Goal: Task Accomplishment & Management: Manage account settings

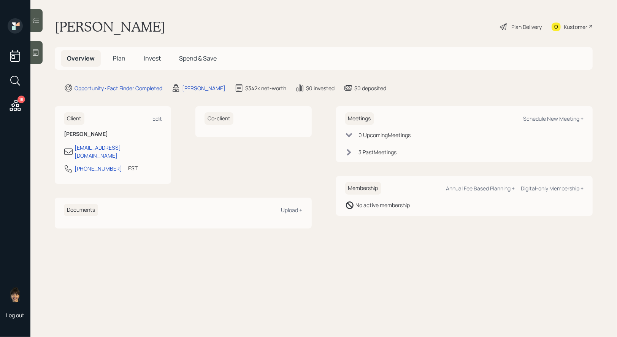
click at [117, 60] on span "Plan" at bounding box center [119, 58] width 13 height 8
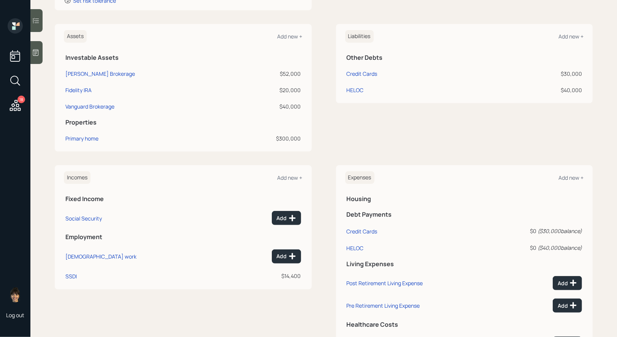
scroll to position [73, 0]
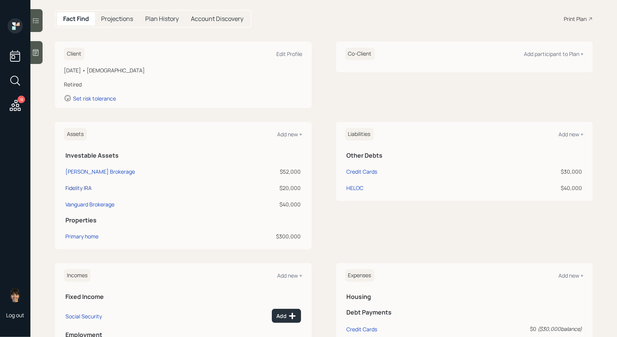
click at [75, 186] on div "Fidelity IRA" at bounding box center [78, 188] width 26 height 8
select select "ira"
select select "balanced"
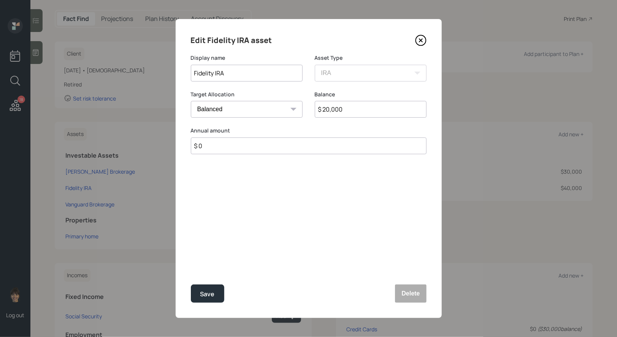
click at [355, 111] on input "$ 20,000" at bounding box center [371, 109] width 112 height 17
type input "$ 135,000"
click at [241, 145] on input "$ 0" at bounding box center [309, 145] width 236 height 17
click at [213, 75] on input "Fidelity IRA" at bounding box center [247, 73] width 112 height 17
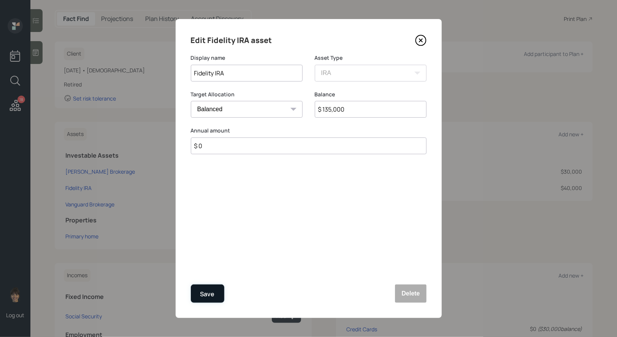
click at [207, 289] on div "Save" at bounding box center [207, 294] width 14 height 10
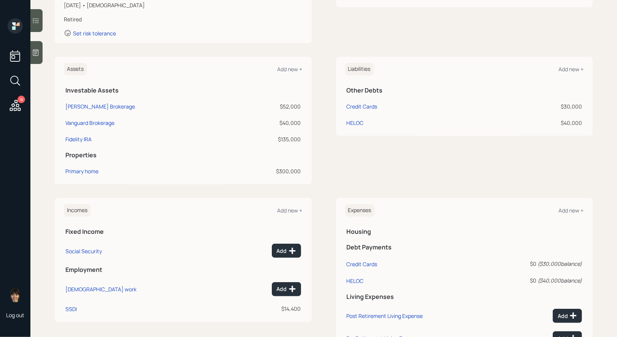
scroll to position [137, 0]
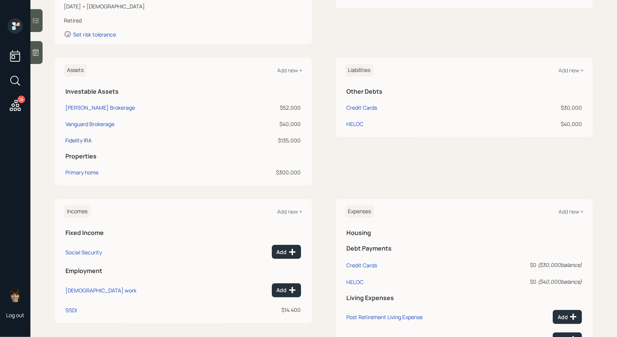
click at [80, 140] on div "Fidelity IRA" at bounding box center [78, 140] width 26 height 8
select select "ira"
select select "balanced"
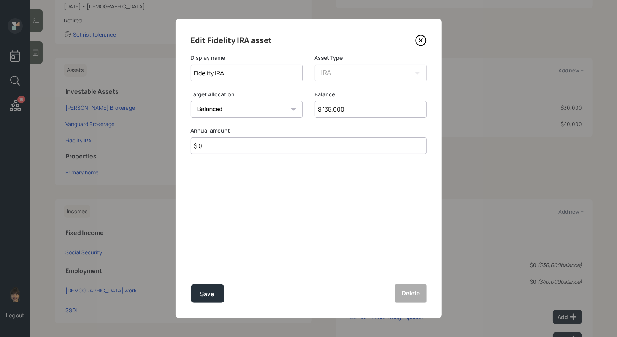
click at [364, 111] on input "$ 135,000" at bounding box center [371, 109] width 112 height 17
type input "$ 83,000"
click at [201, 295] on div "Save" at bounding box center [207, 294] width 14 height 10
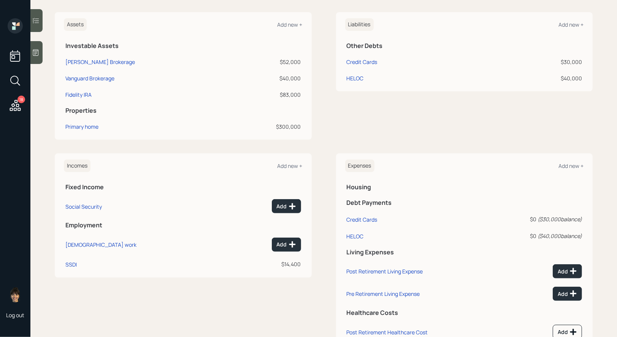
scroll to position [211, 0]
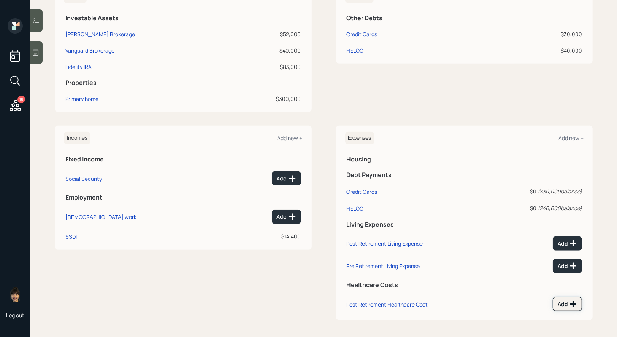
click at [566, 302] on div "Add" at bounding box center [567, 304] width 19 height 8
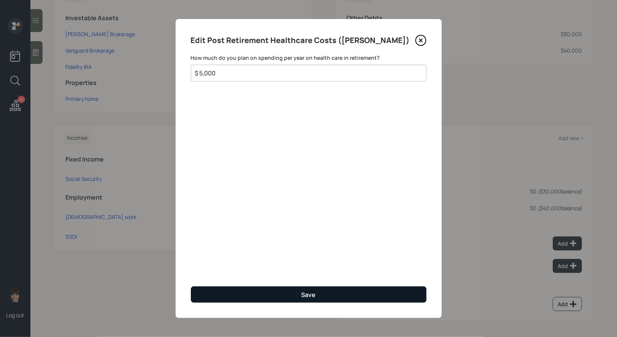
type input "$ 5,000"
click at [284, 298] on button "Save" at bounding box center [309, 294] width 236 height 16
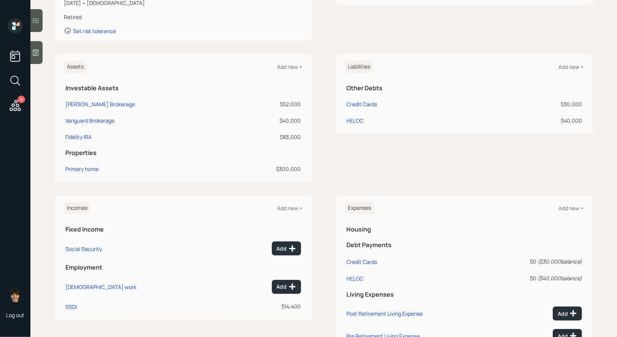
scroll to position [134, 0]
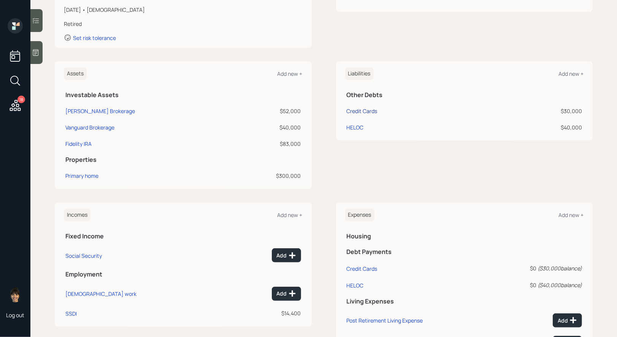
click at [357, 110] on div "Credit Cards" at bounding box center [362, 111] width 31 height 8
select select "credit_card"
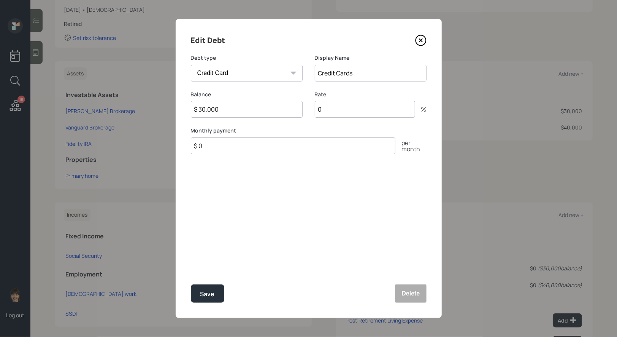
click at [357, 110] on input "0" at bounding box center [365, 109] width 100 height 17
type input "30"
click at [257, 143] on input "$ 0" at bounding box center [293, 145] width 205 height 17
type input "$ 300"
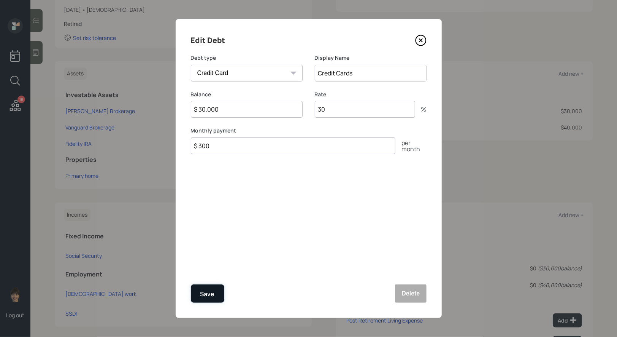
click at [210, 295] on div "Save" at bounding box center [207, 294] width 14 height 10
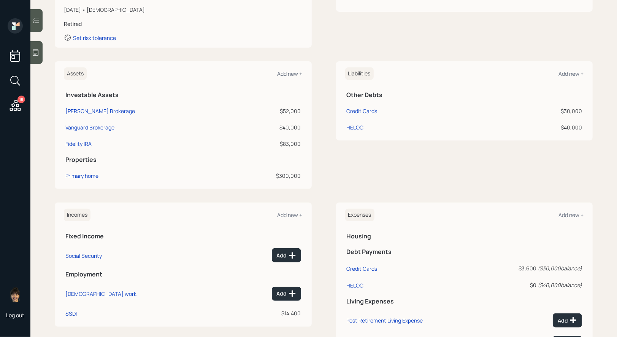
scroll to position [159, 0]
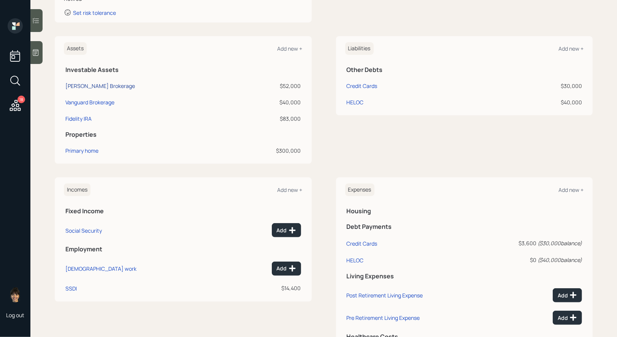
click at [102, 84] on div "[PERSON_NAME] Brokerage" at bounding box center [100, 86] width 70 height 8
select select "taxable"
select select "balanced"
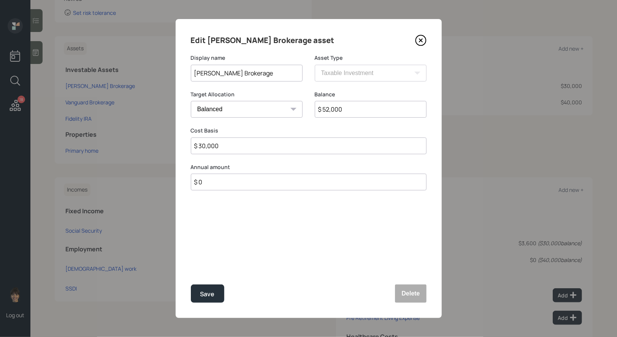
click at [422, 41] on icon at bounding box center [420, 40] width 3 height 3
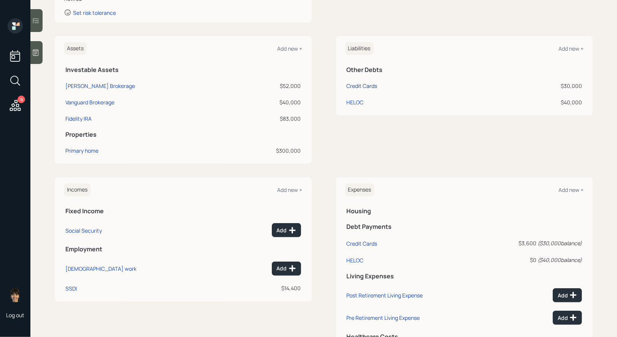
click at [355, 85] on div "Credit Cards" at bounding box center [362, 86] width 31 height 8
select select "credit_card"
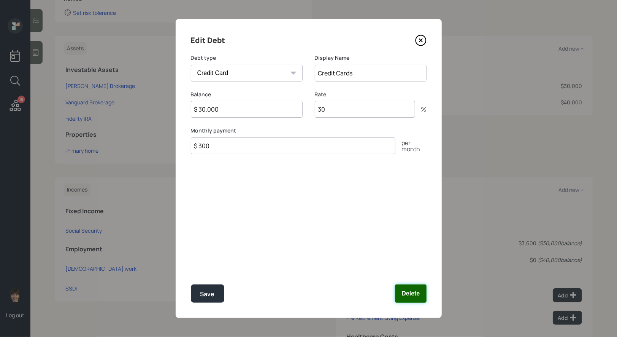
click at [408, 292] on button "Delete" at bounding box center [410, 293] width 31 height 18
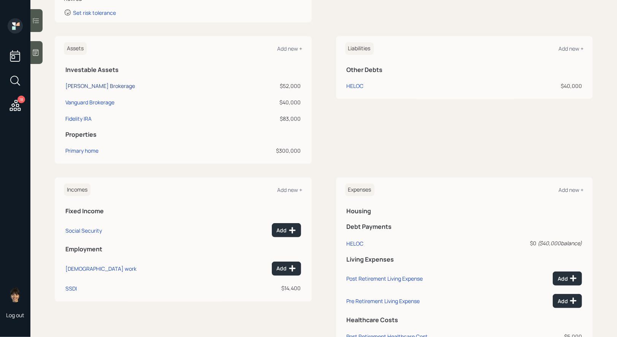
click at [98, 84] on div "[PERSON_NAME] Brokerage" at bounding box center [100, 86] width 70 height 8
select select "taxable"
select select "balanced"
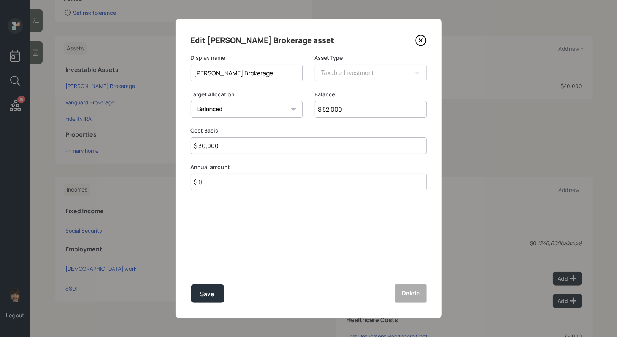
click at [357, 111] on input "$ 52,000" at bounding box center [371, 109] width 112 height 17
type input "$ 22,000"
click at [260, 143] on input "$ 30,000" at bounding box center [309, 145] width 236 height 17
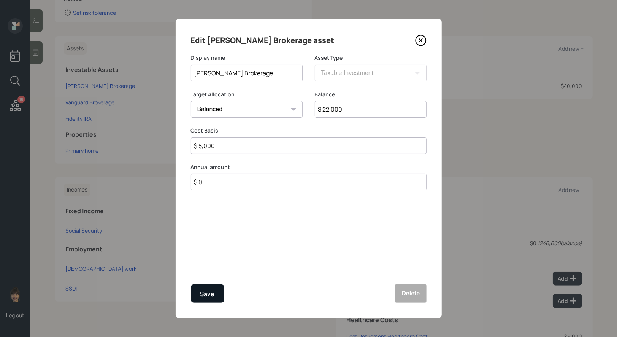
type input "$ 5,000"
click at [210, 293] on div "Save" at bounding box center [207, 294] width 14 height 10
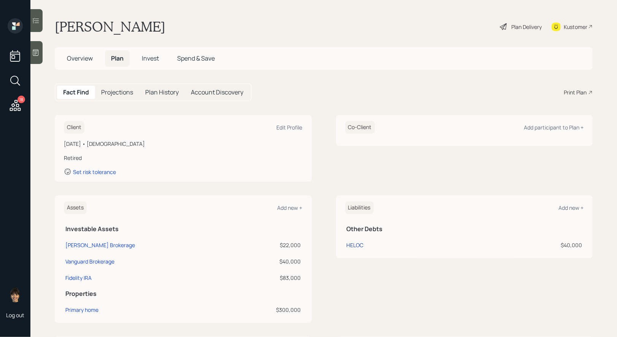
click at [355, 244] on div "HELOC" at bounding box center [355, 245] width 17 height 8
select select "credit_card"
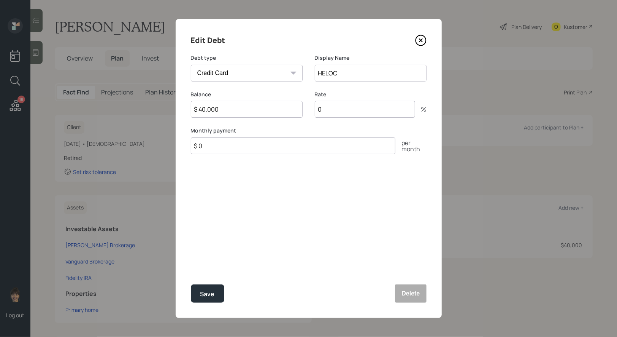
click at [420, 40] on icon at bounding box center [420, 40] width 3 height 3
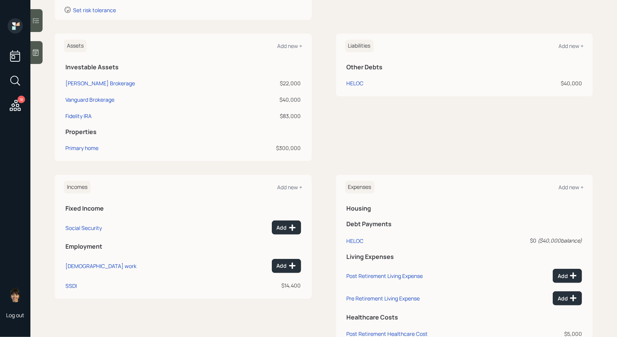
scroll to position [158, 0]
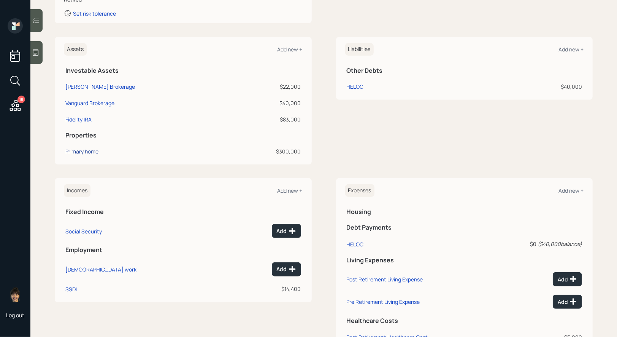
click at [78, 150] on div "Primary home" at bounding box center [81, 151] width 33 height 8
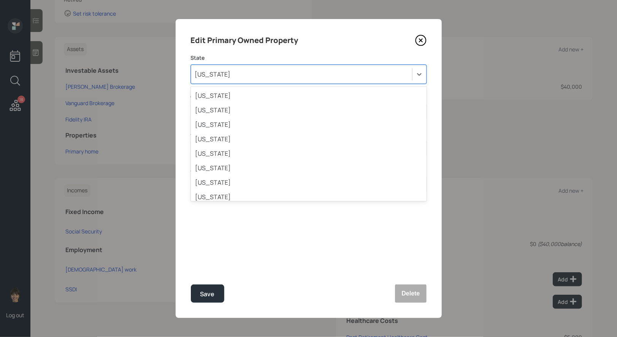
click at [250, 72] on div "[US_STATE]" at bounding box center [301, 74] width 221 height 13
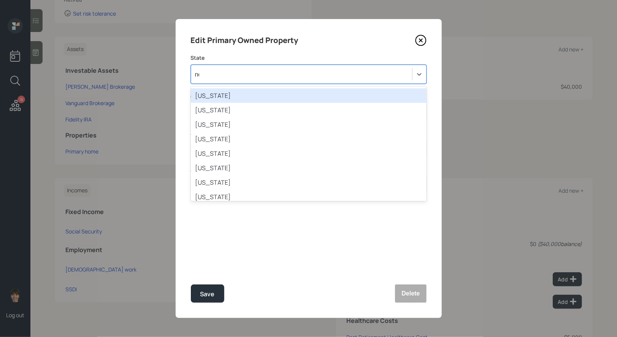
type input "new"
click at [250, 97] on div "[US_STATE]" at bounding box center [309, 95] width 236 height 14
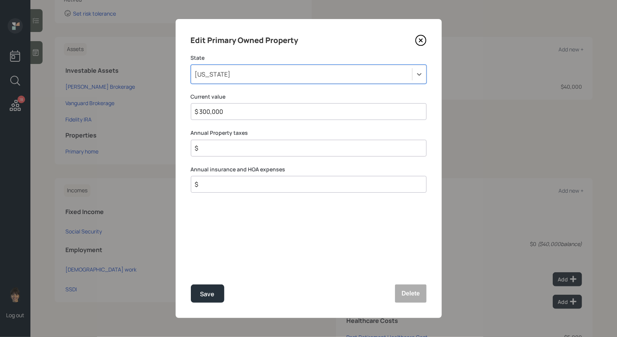
click at [208, 148] on input "$" at bounding box center [305, 147] width 223 height 9
type input "$ 3,000"
click at [226, 184] on input "$" at bounding box center [305, 183] width 223 height 9
type input "$ 1,200"
click at [205, 293] on div "Save" at bounding box center [207, 294] width 14 height 10
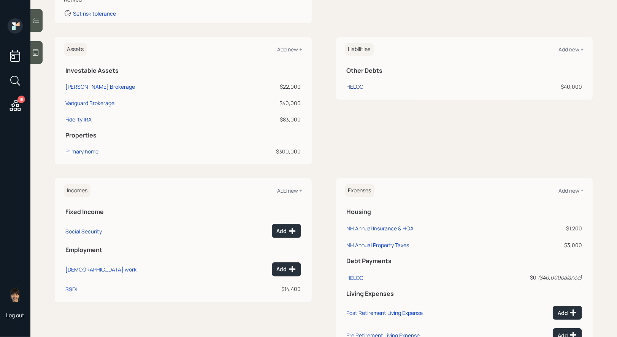
click at [354, 86] on div "HELOC" at bounding box center [355, 87] width 17 height 8
select select "credit_card"
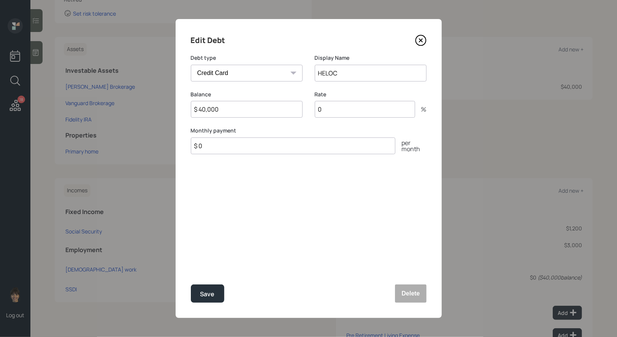
click at [218, 151] on input "$ 0" at bounding box center [293, 145] width 205 height 17
click at [333, 112] on input "0" at bounding box center [365, 109] width 100 height 17
type input "3"
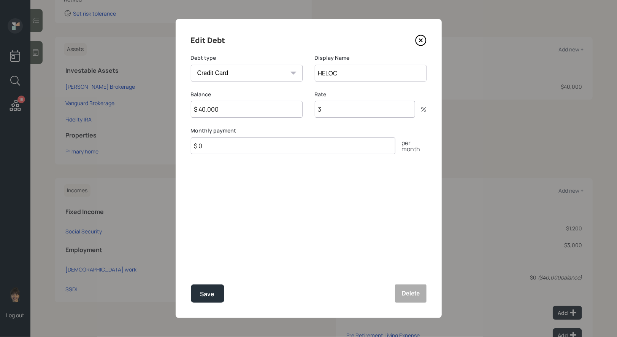
click at [230, 143] on input "$ 0" at bounding box center [293, 145] width 205 height 17
type input "$ 158"
click at [205, 289] on div "Save" at bounding box center [207, 294] width 14 height 10
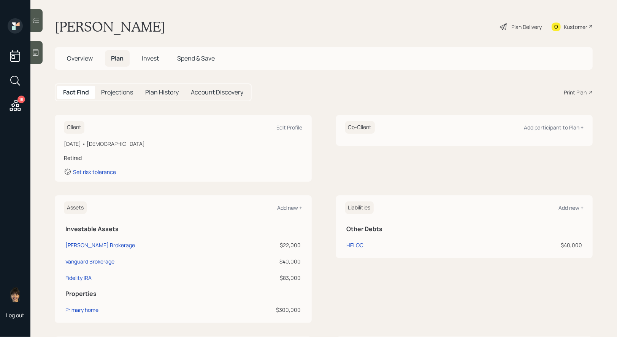
click at [507, 26] on icon at bounding box center [503, 26] width 9 height 9
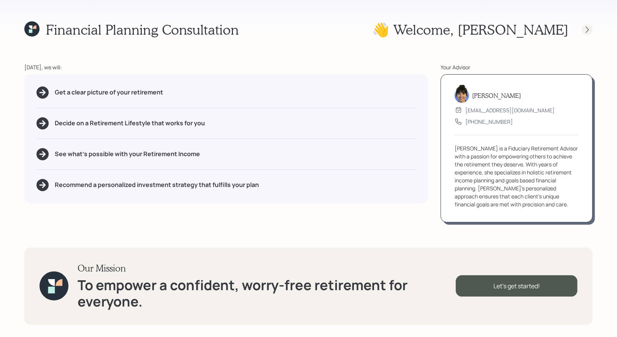
click at [583, 29] on div at bounding box center [587, 29] width 11 height 11
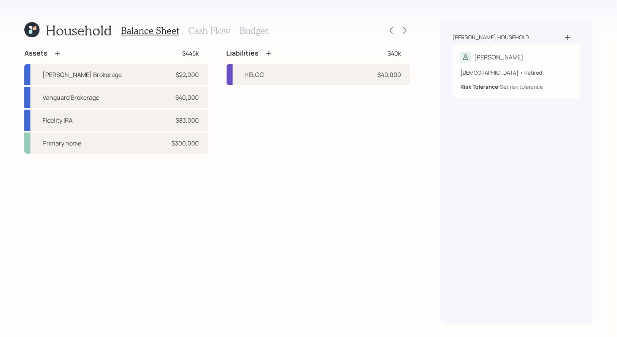
click at [256, 30] on h3 "Budget" at bounding box center [254, 30] width 29 height 11
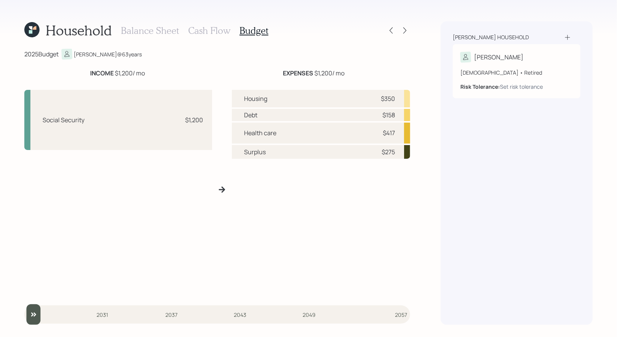
click at [213, 29] on h3 "Cash Flow" at bounding box center [209, 30] width 42 height 11
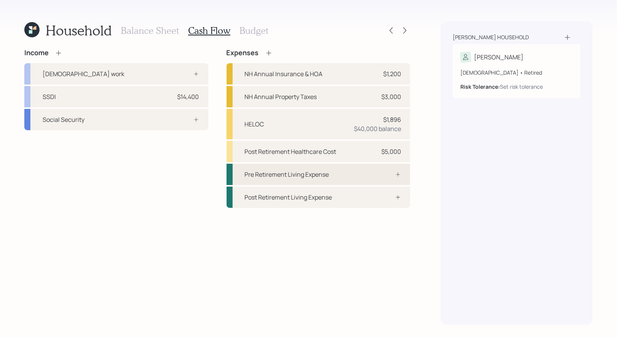
click at [311, 177] on div "Pre Retirement Living Expense" at bounding box center [287, 174] width 84 height 9
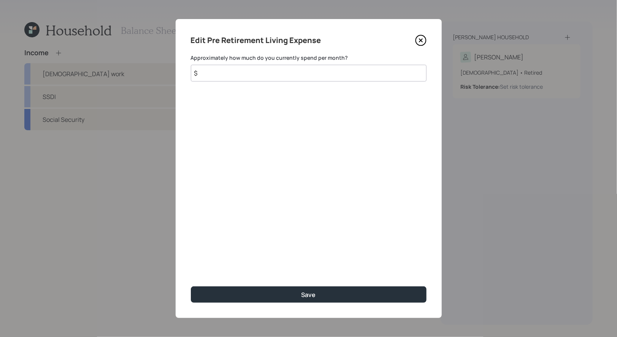
click at [251, 76] on input "$" at bounding box center [309, 73] width 236 height 17
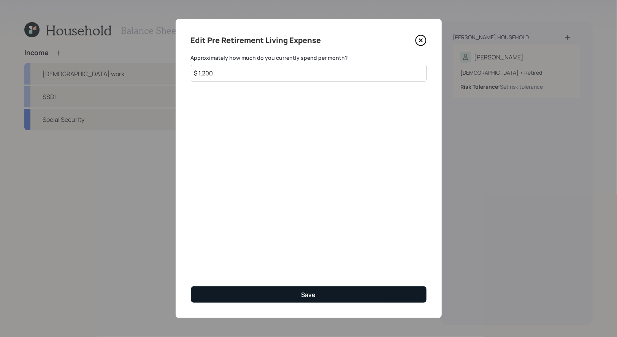
type input "$ 1,200"
click at [263, 294] on button "Save" at bounding box center [309, 294] width 236 height 16
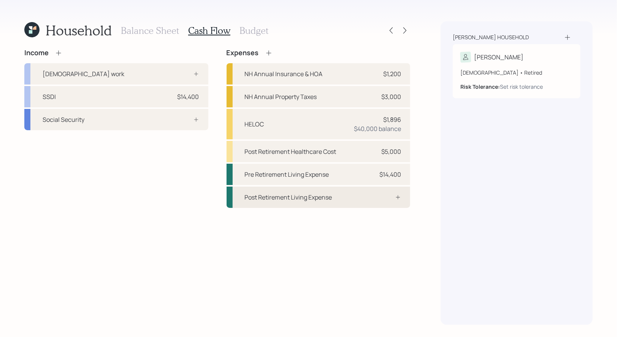
click at [281, 204] on div "Post Retirement Living Expense" at bounding box center [319, 196] width 184 height 21
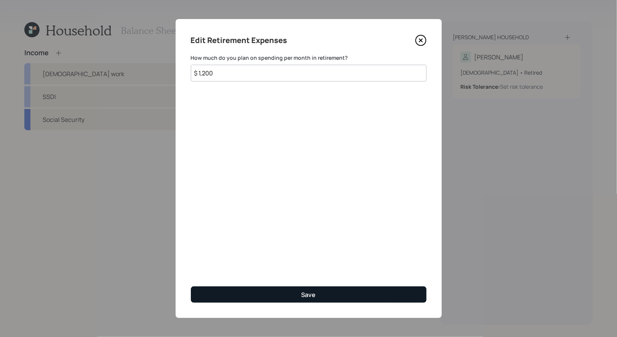
type input "$ 1,200"
click at [277, 295] on button "Save" at bounding box center [309, 294] width 236 height 16
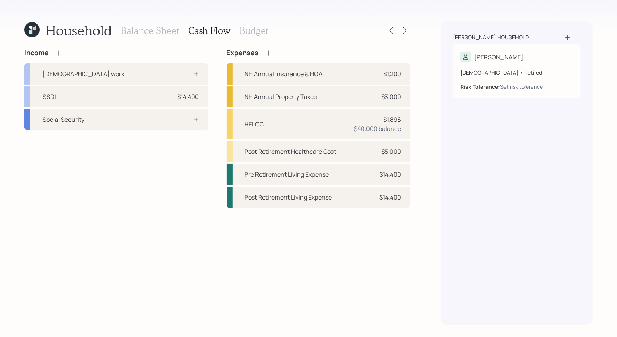
click at [255, 29] on h3 "Budget" at bounding box center [254, 30] width 29 height 11
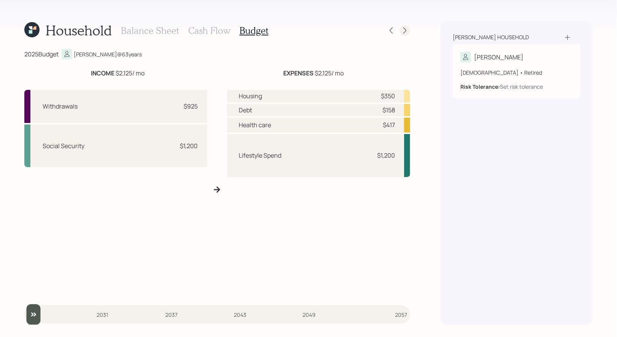
click at [406, 33] on icon at bounding box center [405, 31] width 8 height 8
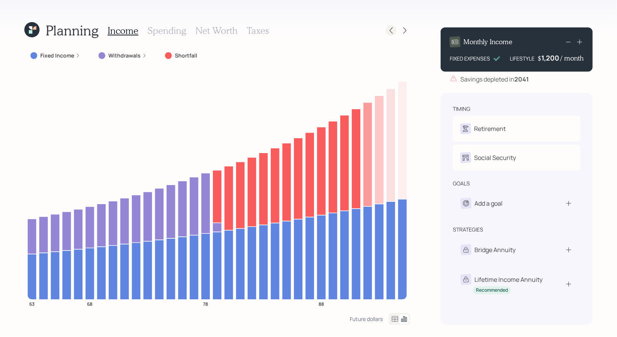
click at [393, 33] on icon at bounding box center [391, 31] width 8 height 8
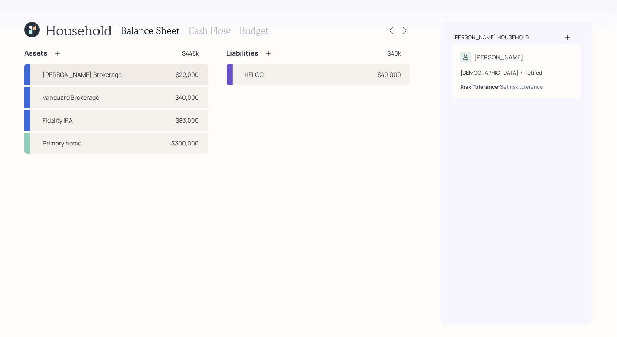
click at [115, 76] on div "[PERSON_NAME] Brokerage $22,000" at bounding box center [116, 74] width 184 height 21
select select "taxable"
select select "balanced"
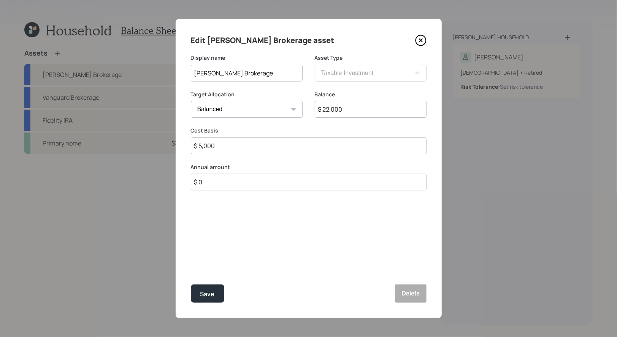
click at [425, 40] on icon at bounding box center [420, 40] width 11 height 11
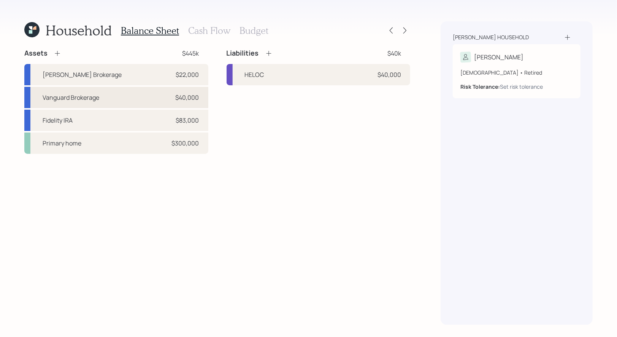
click at [118, 100] on div "Vanguard Brokerage $40,000" at bounding box center [116, 97] width 184 height 21
select select "taxable"
select select "balanced"
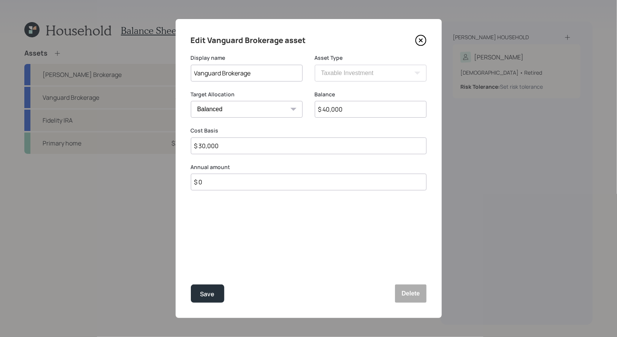
click at [420, 39] on icon at bounding box center [420, 40] width 3 height 3
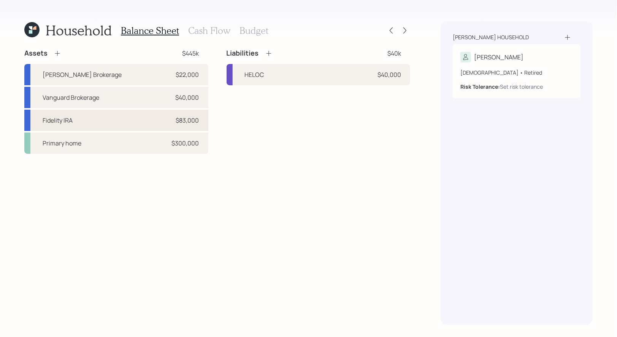
click at [71, 123] on div "Fidelity IRA" at bounding box center [58, 120] width 30 height 9
select select "ira"
select select "balanced"
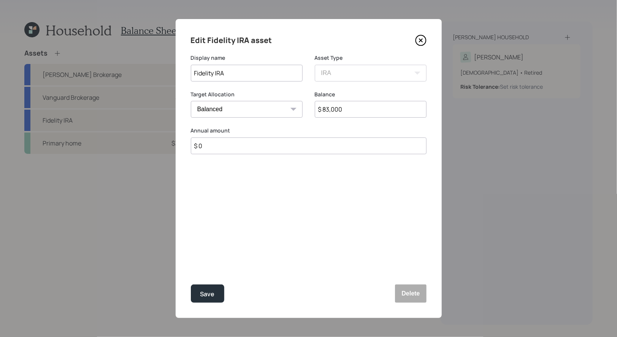
click at [420, 43] on icon at bounding box center [420, 40] width 11 height 11
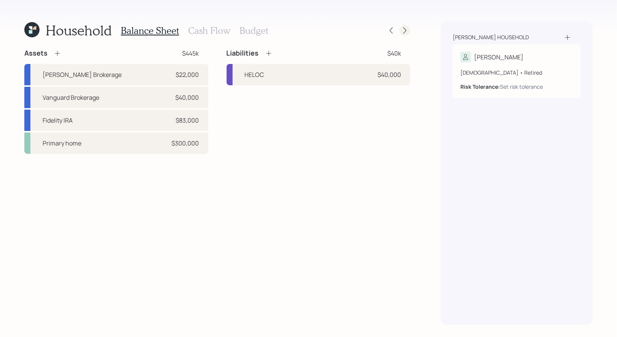
click at [409, 29] on icon at bounding box center [405, 31] width 8 height 8
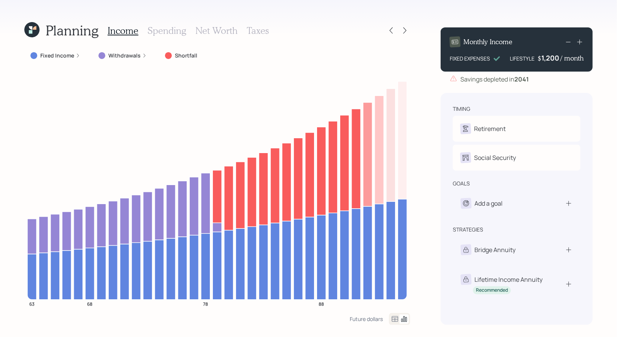
click at [32, 32] on icon at bounding box center [31, 29] width 15 height 15
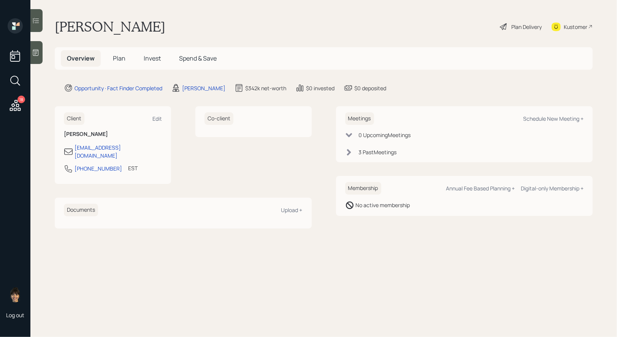
click at [119, 59] on span "Plan" at bounding box center [119, 58] width 13 height 8
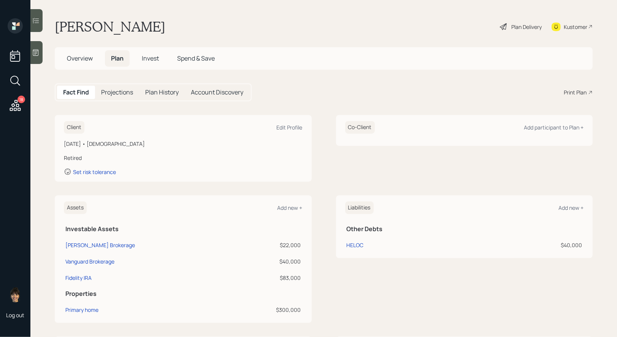
click at [503, 26] on icon at bounding box center [503, 26] width 9 height 9
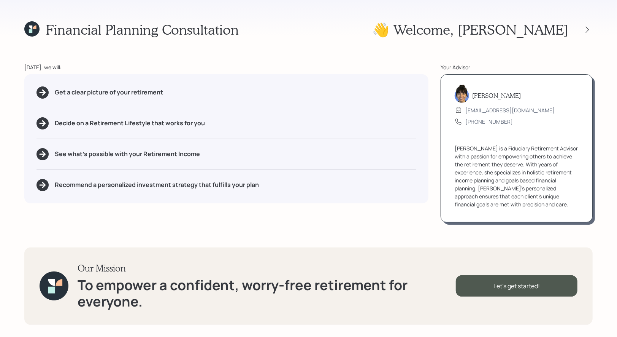
click at [583, 33] on div at bounding box center [580, 29] width 24 height 11
click at [589, 29] on icon at bounding box center [588, 30] width 8 height 8
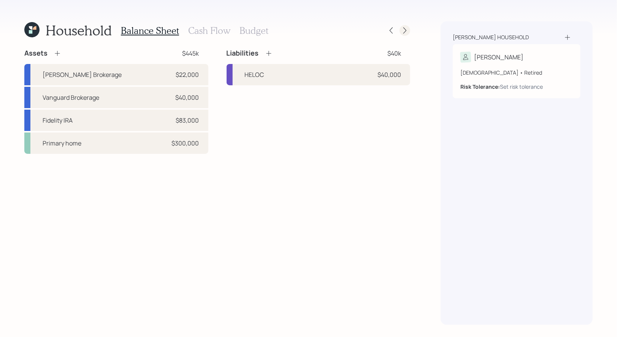
click at [407, 32] on icon at bounding box center [405, 31] width 8 height 8
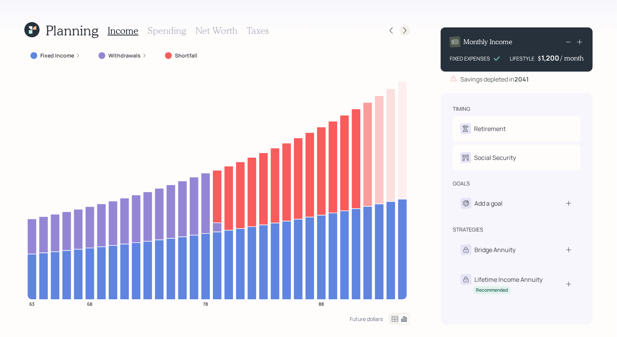
click at [406, 30] on icon at bounding box center [404, 30] width 3 height 6
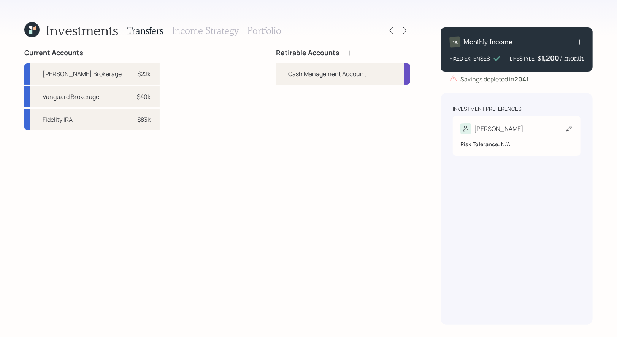
click at [566, 130] on icon at bounding box center [569, 129] width 8 height 8
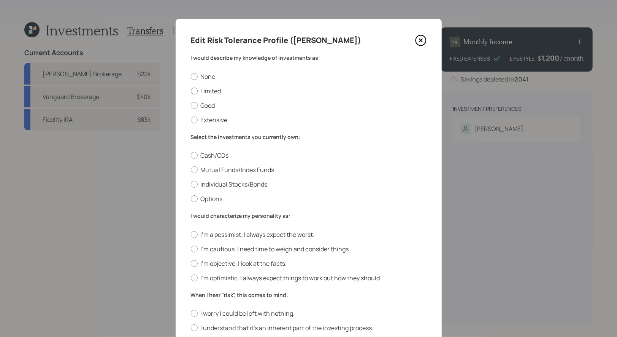
click at [212, 91] on label "Limited" at bounding box center [309, 91] width 236 height 8
click at [191, 91] on input "Limited" at bounding box center [191, 91] width 0 height 0
radio input "true"
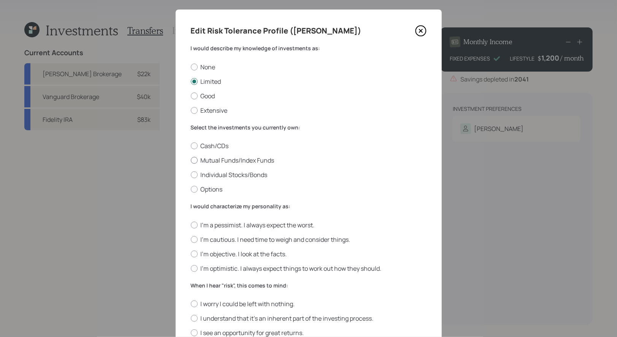
scroll to position [11, 0]
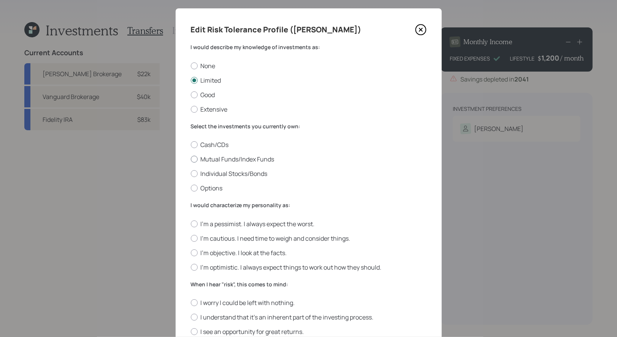
click at [245, 158] on label "Mutual Funds/Index Funds" at bounding box center [309, 159] width 236 height 8
click at [191, 159] on input "Mutual Funds/Index Funds" at bounding box center [191, 159] width 0 height 0
radio input "true"
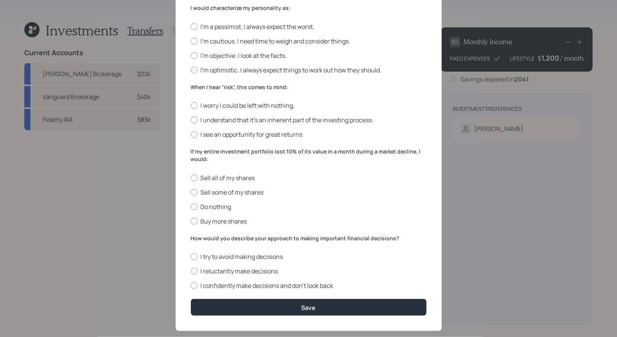
scroll to position [113, 0]
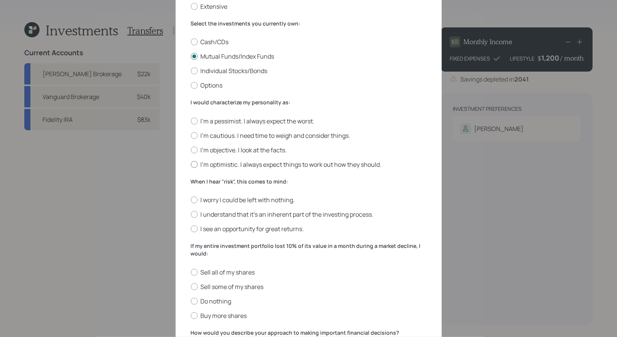
click at [263, 165] on label "I'm optimistic. I always expect things to work out how they should." at bounding box center [309, 164] width 236 height 8
click at [191, 164] on input "I'm optimistic. I always expect things to work out how they should." at bounding box center [191, 164] width 0 height 0
radio input "true"
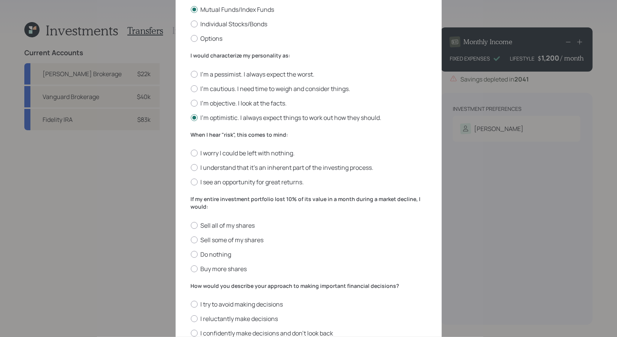
scroll to position [162, 0]
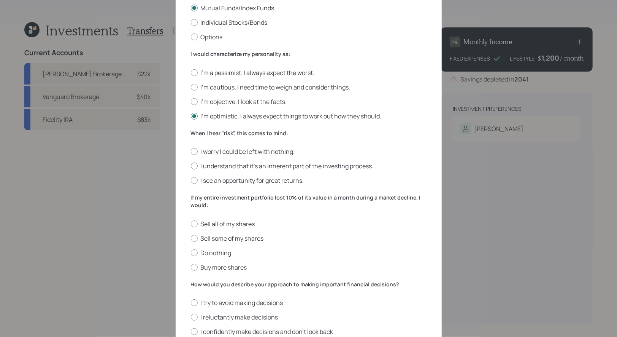
click at [305, 167] on label "I understand that it’s an inherent part of the investing process." at bounding box center [309, 166] width 236 height 8
click at [191, 166] on input "I understand that it’s an inherent part of the investing process." at bounding box center [191, 166] width 0 height 0
radio input "true"
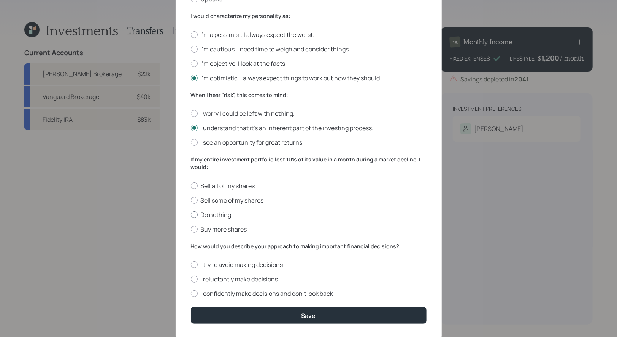
scroll to position [200, 0]
click at [217, 230] on label "Buy more shares" at bounding box center [309, 228] width 236 height 8
click at [191, 229] on input "Buy more shares" at bounding box center [191, 228] width 0 height 0
radio input "true"
click at [241, 280] on label "I reluctantly make decisions" at bounding box center [309, 278] width 236 height 8
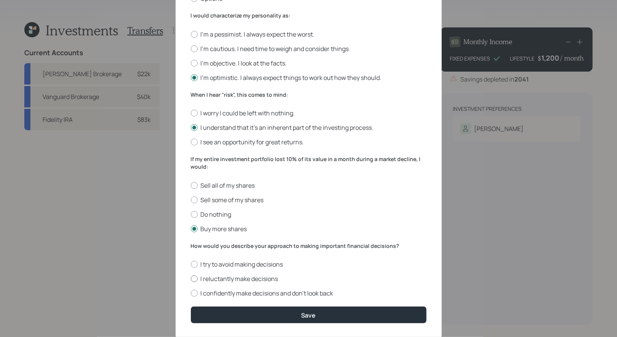
click at [191, 279] on input "I reluctantly make decisions" at bounding box center [191, 278] width 0 height 0
radio input "true"
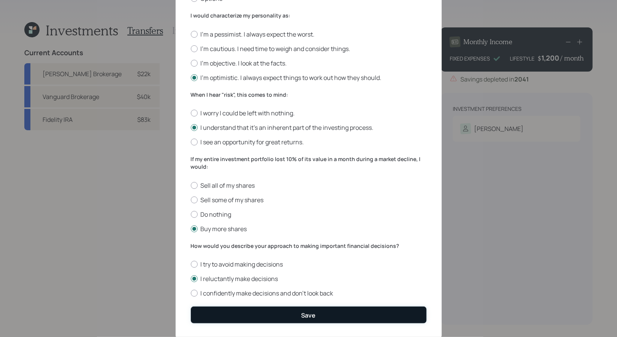
click at [240, 316] on button "Save" at bounding box center [309, 314] width 236 height 16
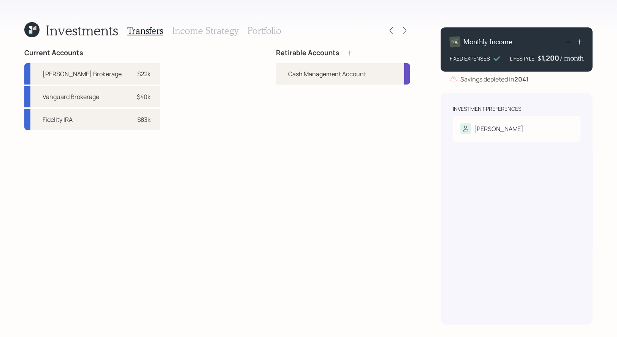
click at [351, 53] on icon at bounding box center [349, 52] width 5 height 5
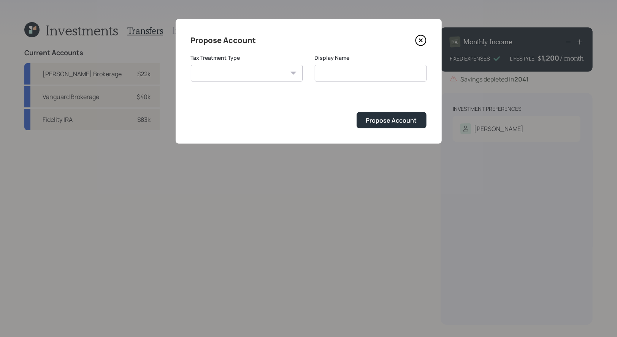
click at [243, 70] on select "[PERSON_NAME] Taxable Traditional" at bounding box center [247, 73] width 112 height 17
select select "taxable"
click at [191, 65] on select "[PERSON_NAME] Taxable Traditional" at bounding box center [247, 73] width 112 height 17
click at [363, 78] on input "Taxable" at bounding box center [371, 73] width 112 height 17
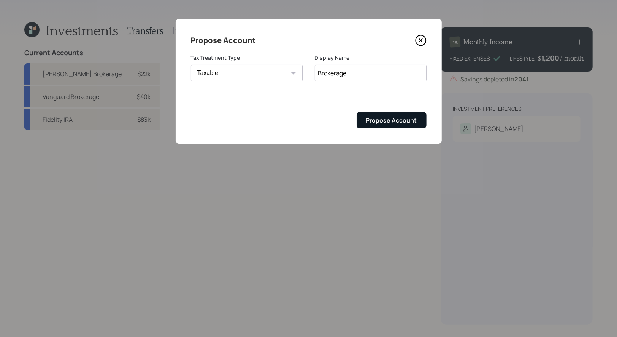
type input "Brokerage"
click at [388, 121] on div "Propose Account" at bounding box center [391, 120] width 51 height 8
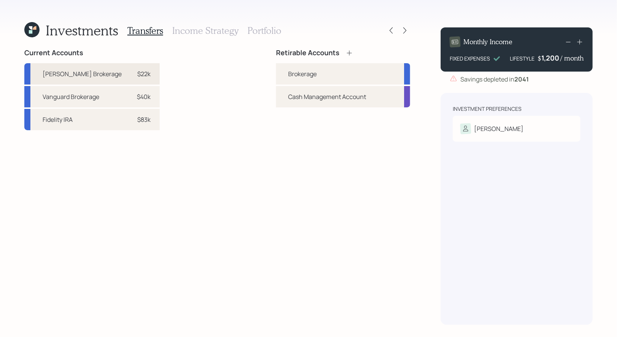
click at [137, 72] on div "$22k" at bounding box center [143, 73] width 13 height 9
click at [316, 73] on div "Brokerage" at bounding box center [302, 73] width 29 height 9
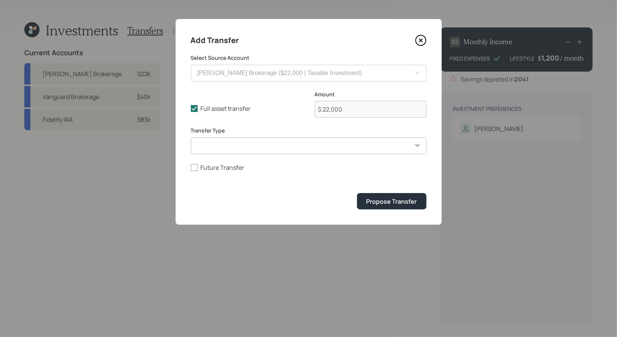
click at [232, 151] on select "ACAT Transfer Non ACAT Transfer Capitalize Rollover Rollover Deposit" at bounding box center [309, 145] width 236 height 17
select select "acat_transfer"
click at [191, 137] on select "ACAT Transfer Non ACAT Transfer Capitalize Rollover Rollover Deposit" at bounding box center [309, 145] width 236 height 17
click at [407, 203] on div "Propose Transfer" at bounding box center [392, 201] width 51 height 8
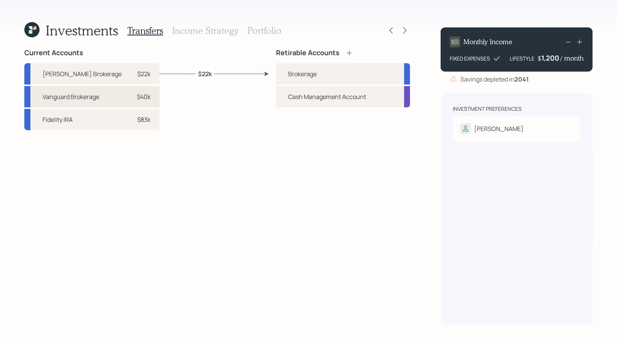
click at [129, 98] on div "Vanguard Brokerage $40k" at bounding box center [91, 96] width 135 height 21
click at [290, 73] on div "Brokerage" at bounding box center [302, 73] width 29 height 9
select select "c5661234-39f7-4821-b8f5-5fcccdac5c76"
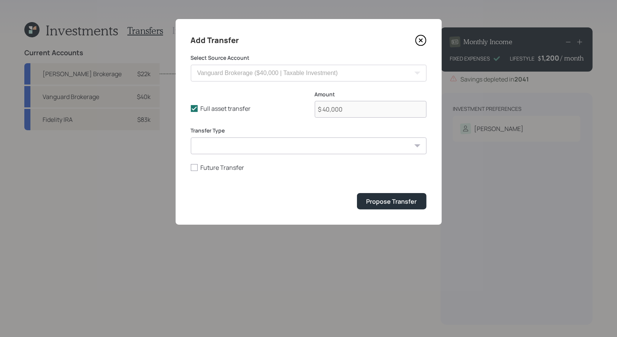
click at [204, 148] on select "ACAT Transfer Non ACAT Transfer Capitalize Rollover Rollover Deposit" at bounding box center [309, 145] width 236 height 17
select select "acat_transfer"
click at [191, 137] on select "ACAT Transfer Non ACAT Transfer Capitalize Rollover Rollover Deposit" at bounding box center [309, 145] width 236 height 17
click at [395, 205] on div "Propose Transfer" at bounding box center [392, 201] width 51 height 8
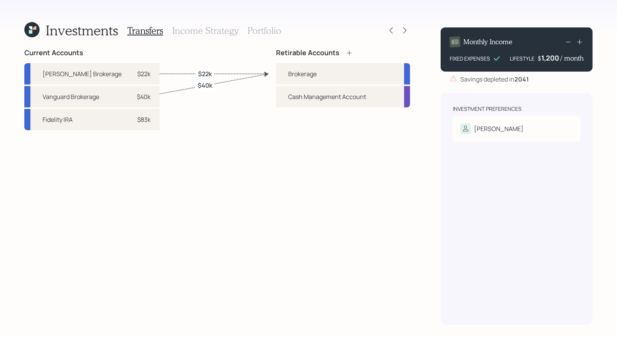
click at [350, 52] on icon at bounding box center [349, 52] width 5 height 5
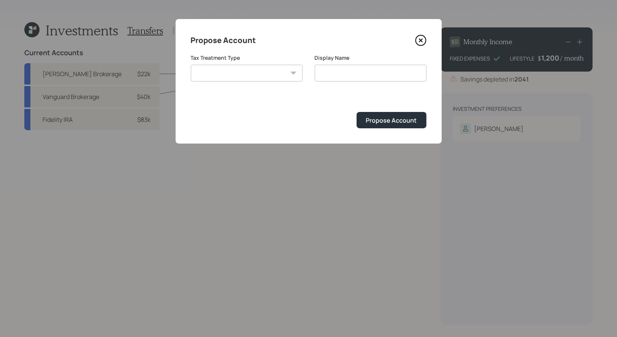
click at [265, 72] on select "[PERSON_NAME] Taxable Traditional" at bounding box center [247, 73] width 112 height 17
select select "traditional"
click at [191, 65] on select "[PERSON_NAME] Taxable Traditional" at bounding box center [247, 73] width 112 height 17
click at [363, 75] on input "Traditional" at bounding box center [371, 73] width 112 height 17
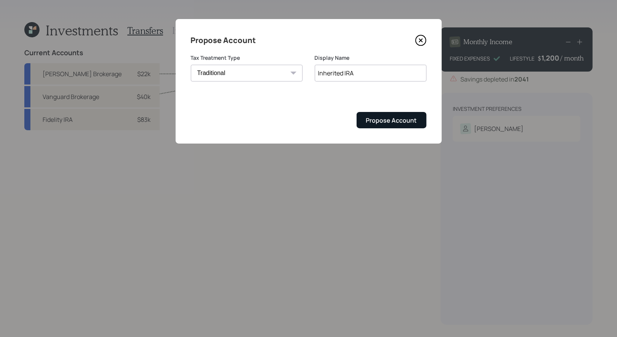
type input "Inherited IRA"
click at [383, 122] on div "Propose Account" at bounding box center [391, 120] width 51 height 8
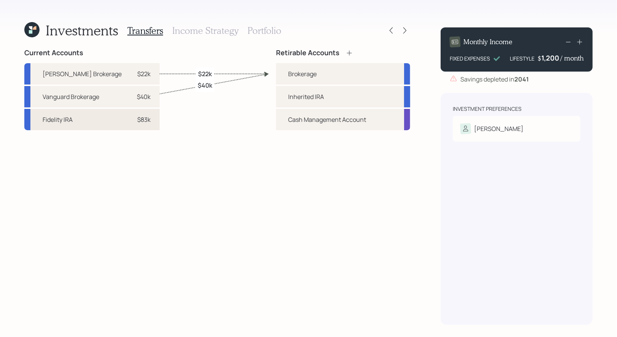
click at [137, 120] on div "$83k" at bounding box center [143, 119] width 13 height 9
click at [297, 94] on div "Inherited IRA" at bounding box center [306, 96] width 36 height 9
select select "c65f9bd6-3fa3-4bd3-b285-0bd606738383"
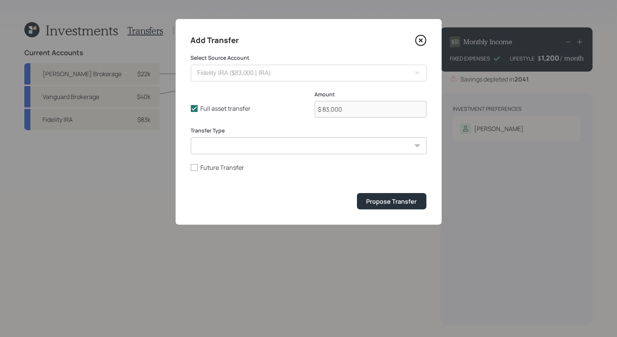
click at [238, 147] on select "ACAT Transfer Non ACAT Transfer Capitalize Rollover Rollover Deposit" at bounding box center [309, 145] width 236 height 17
select select "acat_transfer"
click at [191, 137] on select "ACAT Transfer Non ACAT Transfer Capitalize Rollover Rollover Deposit" at bounding box center [309, 145] width 236 height 17
click at [396, 205] on div "Propose Transfer" at bounding box center [392, 201] width 51 height 8
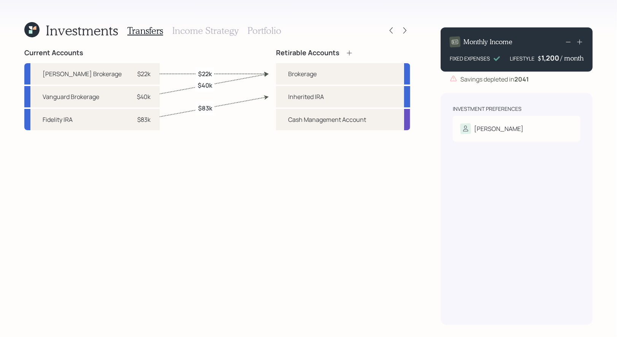
click at [28, 32] on icon at bounding box center [31, 29] width 15 height 15
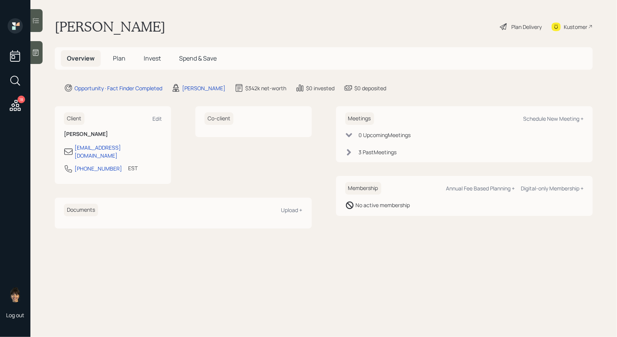
click at [116, 59] on span "Plan" at bounding box center [119, 58] width 13 height 8
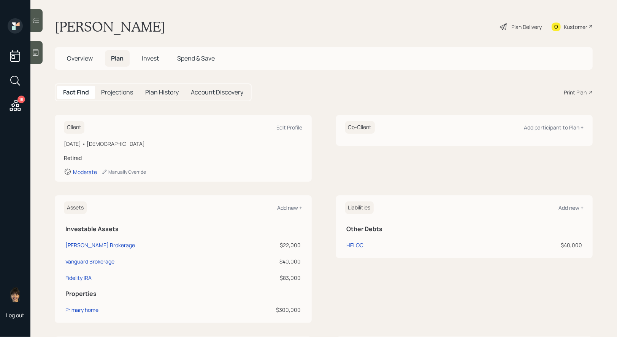
click at [581, 90] on div "Print Plan" at bounding box center [575, 92] width 23 height 8
click at [511, 27] on div "Plan Delivery" at bounding box center [526, 27] width 30 height 8
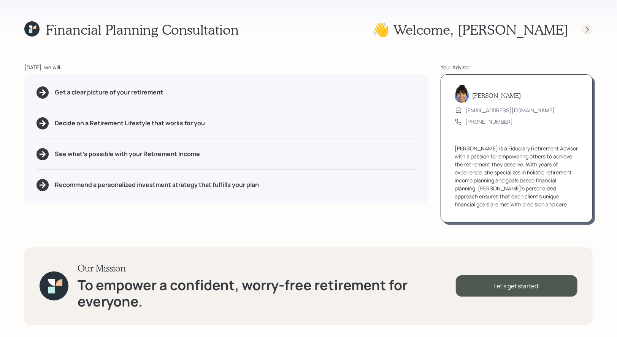
click at [587, 32] on icon at bounding box center [587, 29] width 3 height 6
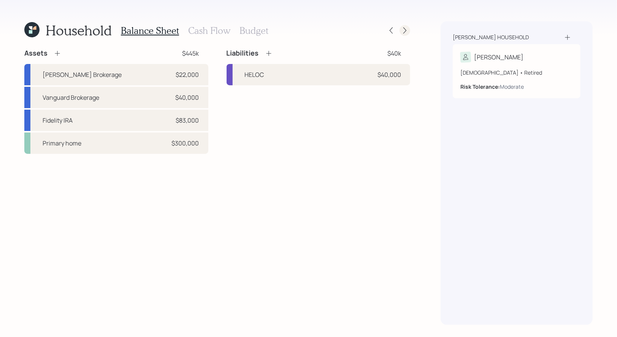
click at [404, 33] on icon at bounding box center [404, 30] width 3 height 6
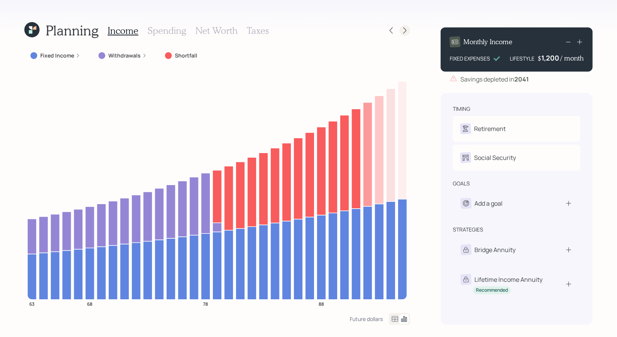
click at [405, 28] on icon at bounding box center [405, 31] width 8 height 8
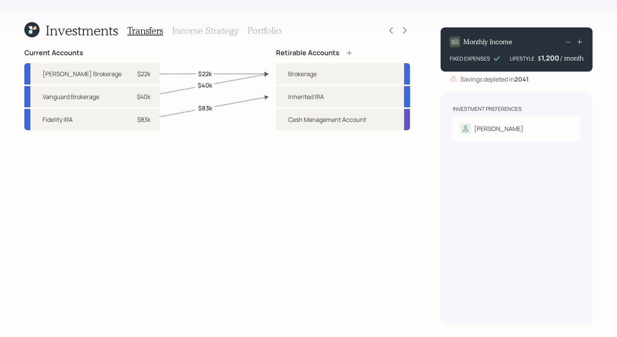
click at [268, 31] on h3 "Portfolio" at bounding box center [265, 30] width 34 height 11
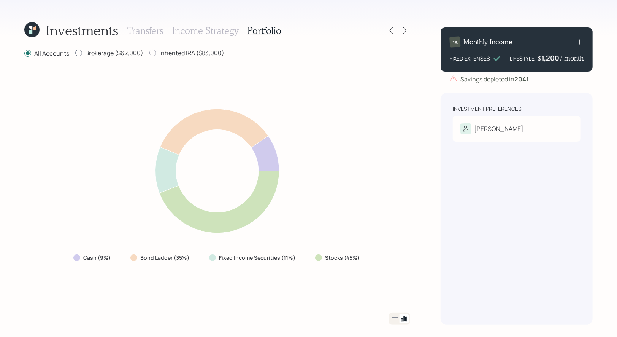
click at [77, 53] on div at bounding box center [78, 52] width 7 height 7
click at [75, 53] on input "Brokerage ($62,000)" at bounding box center [75, 53] width 0 height 0
radio input "true"
radio input "false"
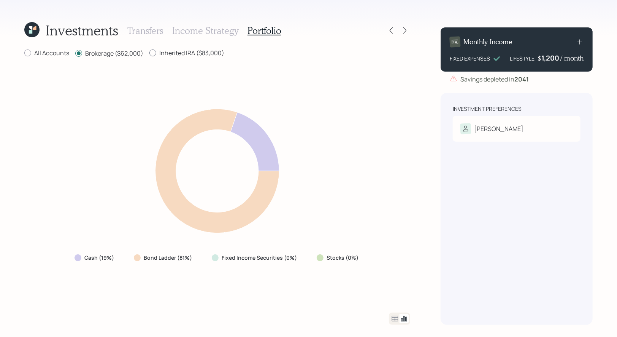
click at [154, 54] on div at bounding box center [152, 52] width 7 height 7
click at [149, 53] on input "Inherited IRA ($83,000)" at bounding box center [149, 53] width 0 height 0
radio input "true"
radio input "false"
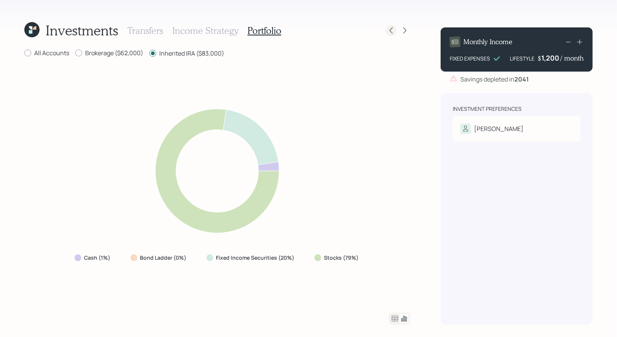
click at [391, 32] on icon at bounding box center [391, 31] width 8 height 8
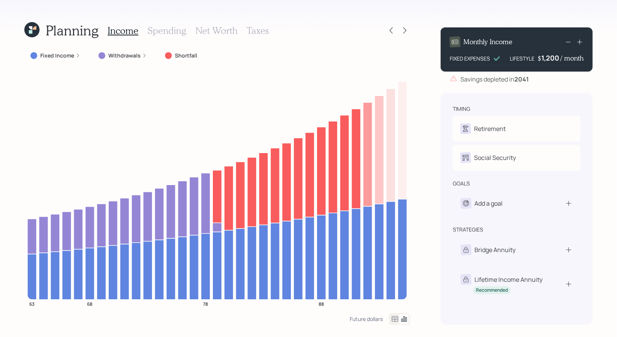
click at [32, 35] on icon at bounding box center [31, 29] width 15 height 15
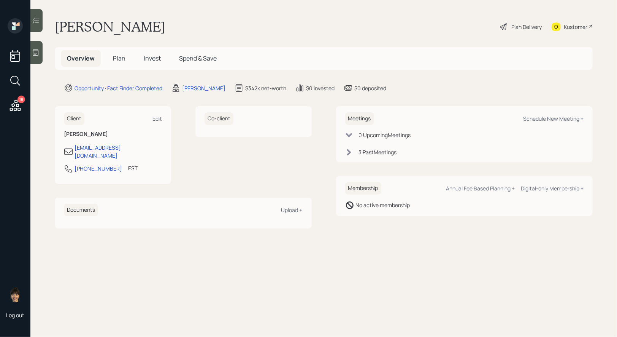
click at [523, 27] on div "Plan Delivery" at bounding box center [526, 27] width 30 height 8
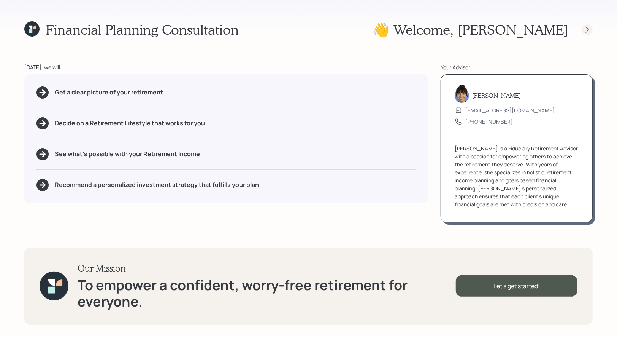
click at [587, 29] on icon at bounding box center [588, 30] width 8 height 8
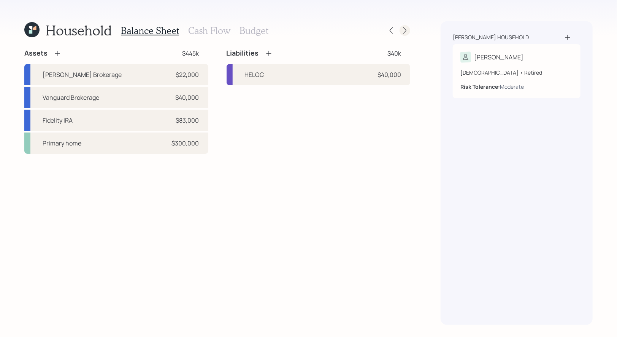
click at [405, 28] on icon at bounding box center [405, 31] width 8 height 8
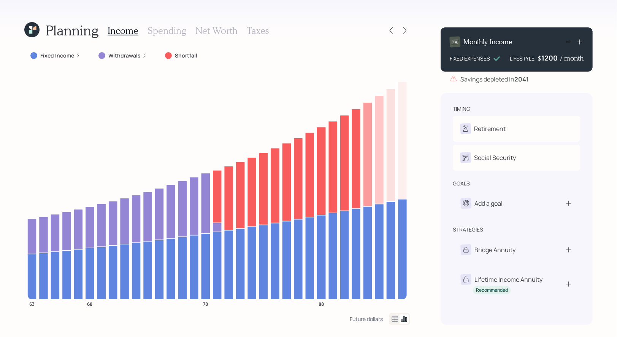
click at [548, 59] on div "1200" at bounding box center [550, 57] width 19 height 9
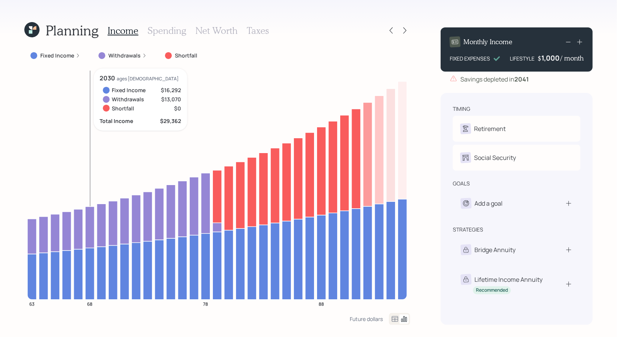
click at [94, 115] on icon "63 68 78 88" at bounding box center [217, 190] width 386 height 244
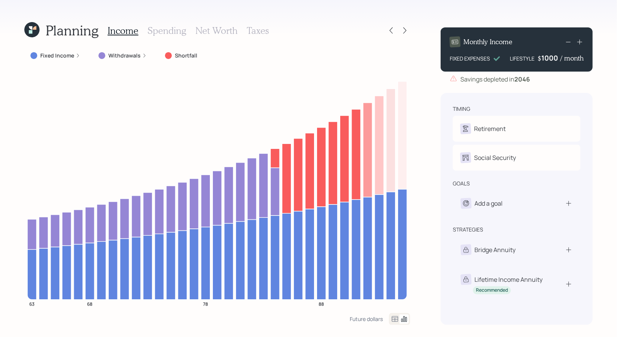
click at [549, 59] on div "1000" at bounding box center [550, 57] width 19 height 9
click at [604, 84] on div "Planning Income Spending Net Worth Taxes Fixed Income Withdrawals Shortfall 63 …" at bounding box center [308, 168] width 617 height 337
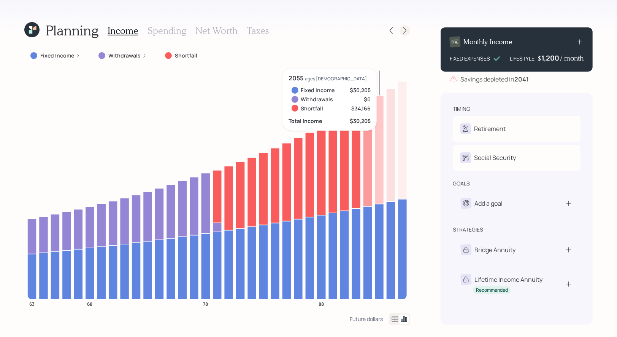
click at [406, 32] on icon at bounding box center [405, 31] width 8 height 8
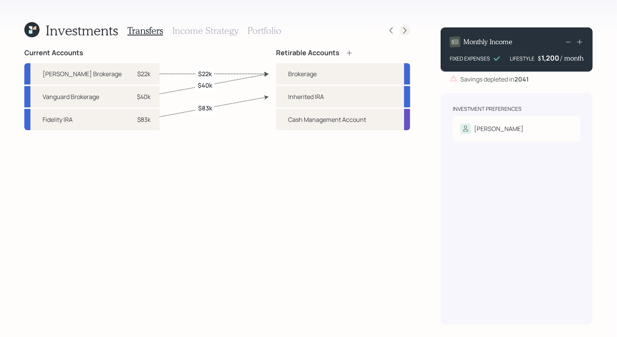
click at [404, 34] on icon at bounding box center [405, 31] width 8 height 8
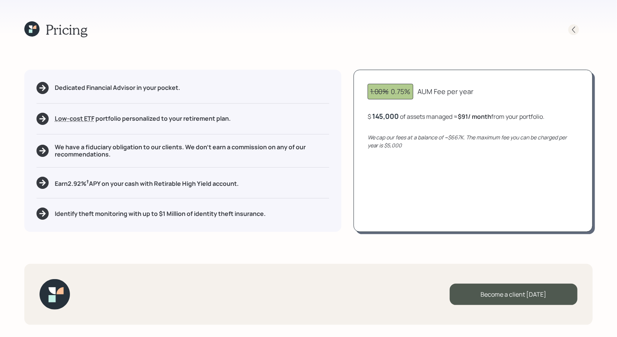
click at [574, 30] on icon at bounding box center [574, 30] width 8 height 8
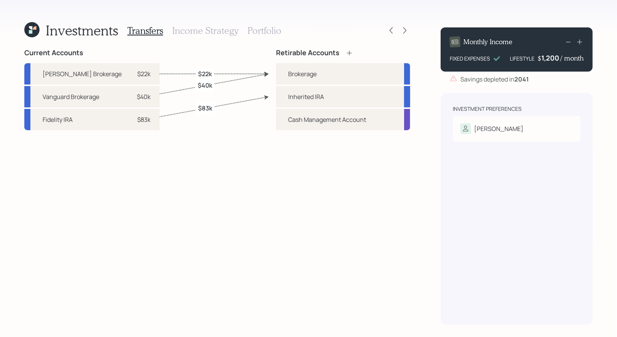
click at [259, 28] on h3 "Portfolio" at bounding box center [265, 30] width 34 height 11
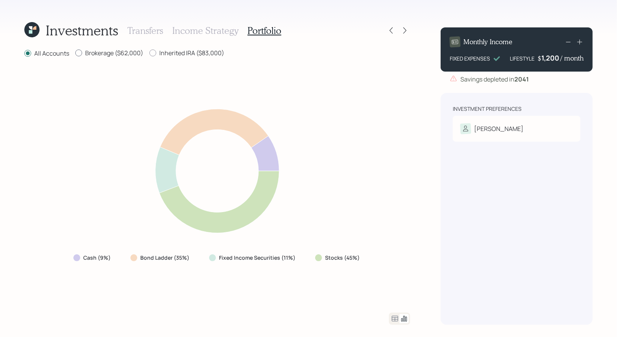
click at [77, 53] on div at bounding box center [78, 52] width 7 height 7
click at [75, 53] on input "Brokerage ($62,000)" at bounding box center [75, 53] width 0 height 0
radio input "true"
radio input "false"
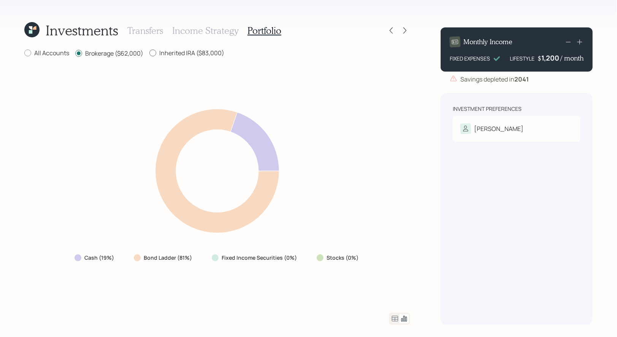
click at [153, 50] on div at bounding box center [152, 52] width 7 height 7
click at [149, 53] on input "Inherited IRA ($83,000)" at bounding box center [149, 53] width 0 height 0
radio input "true"
radio input "false"
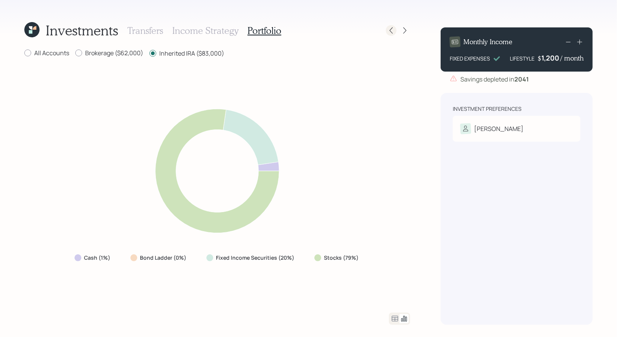
click at [392, 29] on icon at bounding box center [391, 31] width 8 height 8
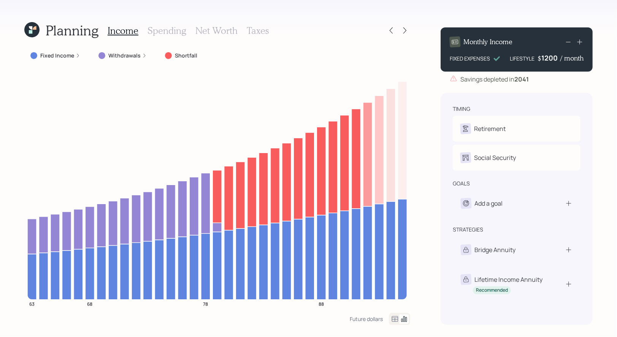
click at [549, 60] on div "1200" at bounding box center [550, 57] width 19 height 9
click at [607, 91] on div "Planning Income Spending Net Worth Taxes Fixed Income Withdrawals Shortfall 63 …" at bounding box center [308, 168] width 617 height 337
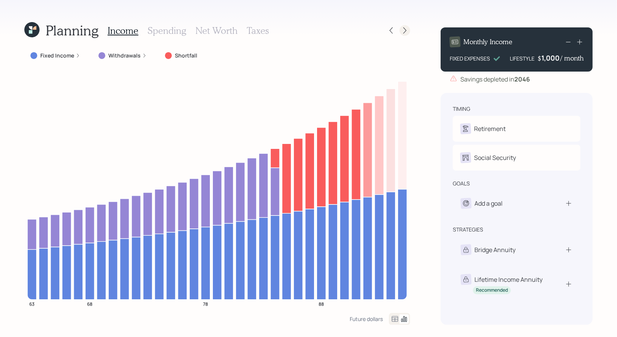
click at [405, 31] on icon at bounding box center [405, 31] width 8 height 8
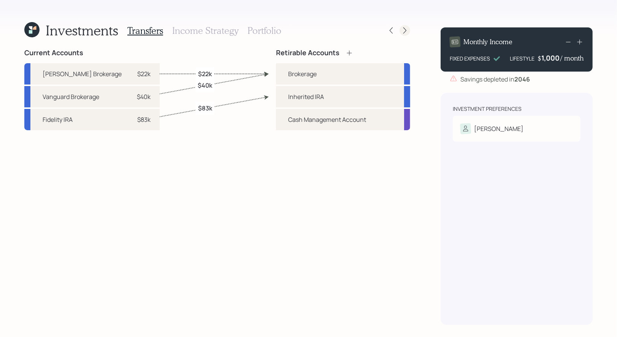
click at [406, 30] on icon at bounding box center [405, 31] width 8 height 8
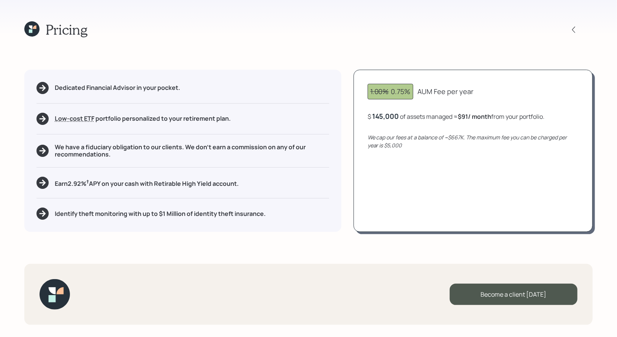
click at [381, 115] on div "145,000" at bounding box center [385, 115] width 27 height 9
click at [412, 171] on div "1.00% 0.75% AUM Fee per year $ 105,000 of assets managed ≈ $66 / month from you…" at bounding box center [473, 151] width 239 height 162
click at [33, 29] on icon at bounding box center [31, 28] width 15 height 15
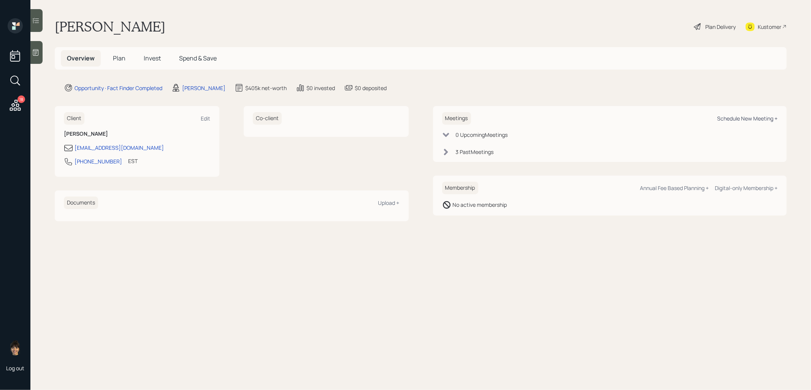
click at [757, 117] on div "Schedule New Meeting +" at bounding box center [747, 118] width 60 height 7
select select "8b79112e-3cfb-44f9-89e7-15267fe946c1"
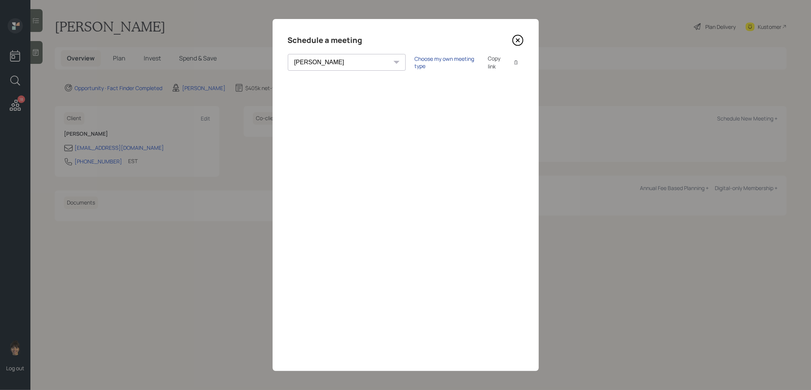
click at [415, 64] on div "Choose my own meeting type" at bounding box center [447, 62] width 64 height 14
click at [520, 41] on icon at bounding box center [517, 40] width 11 height 11
